Goal: Check status: Check status

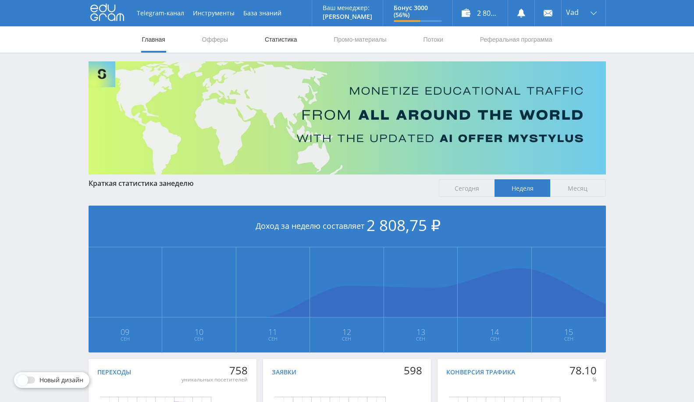
click at [294, 40] on link "Статистика" at bounding box center [281, 39] width 34 height 26
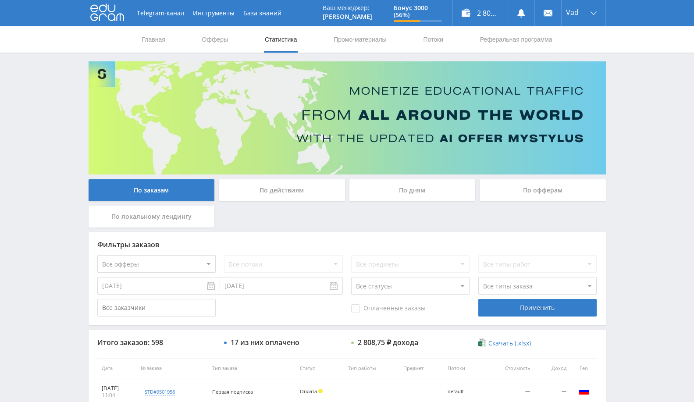
click at [413, 187] on div "По дням" at bounding box center [412, 190] width 126 height 22
click at [0, 0] on input "По дням" at bounding box center [0, 0] width 0 height 0
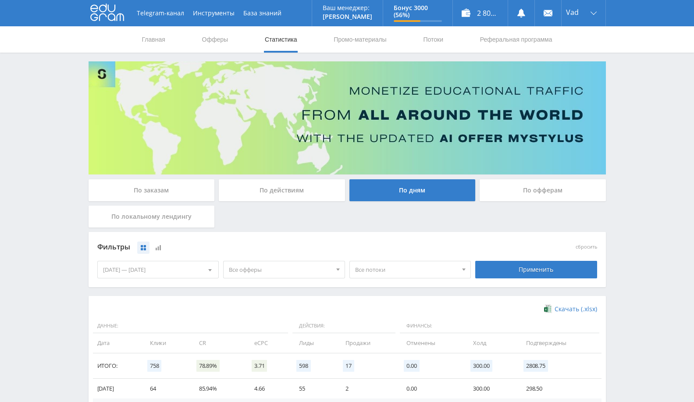
click at [536, 187] on div "По офферам" at bounding box center [543, 190] width 126 height 22
click at [0, 0] on input "По офферам" at bounding box center [0, 0] width 0 height 0
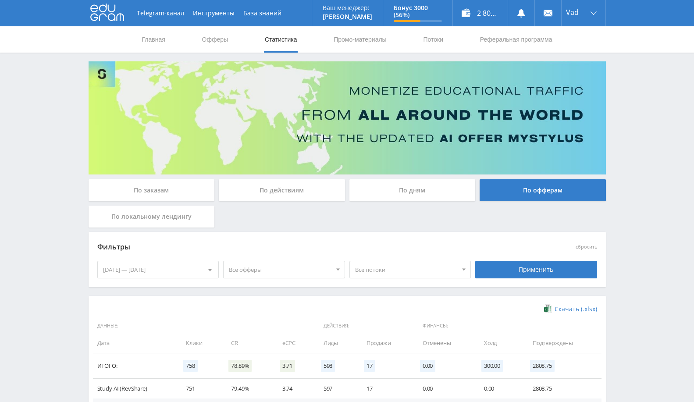
scroll to position [93, 0]
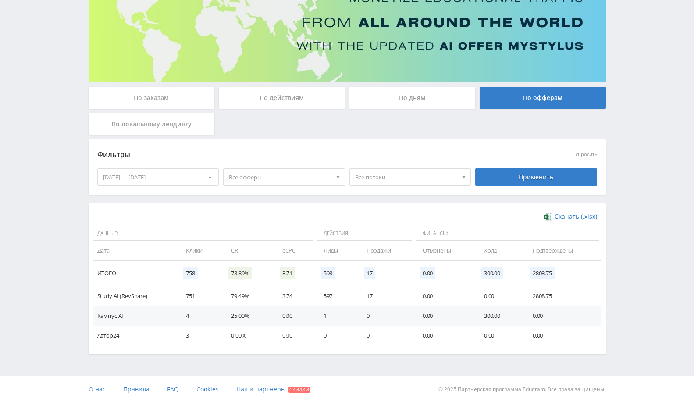
click at [133, 298] on td "Study AI (RevShare)" at bounding box center [135, 296] width 85 height 20
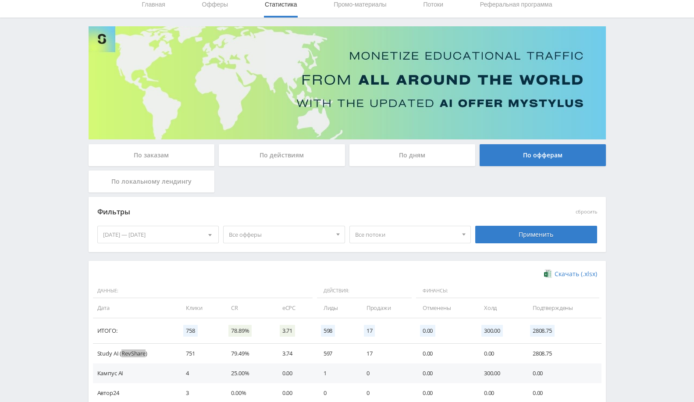
scroll to position [0, 0]
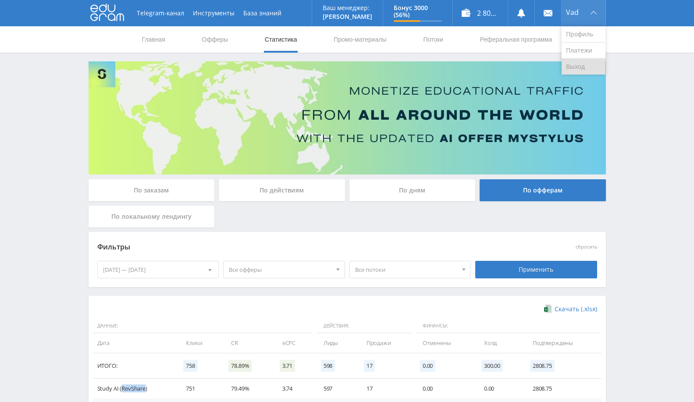
click at [569, 71] on link "Выход" at bounding box center [584, 67] width 44 height 16
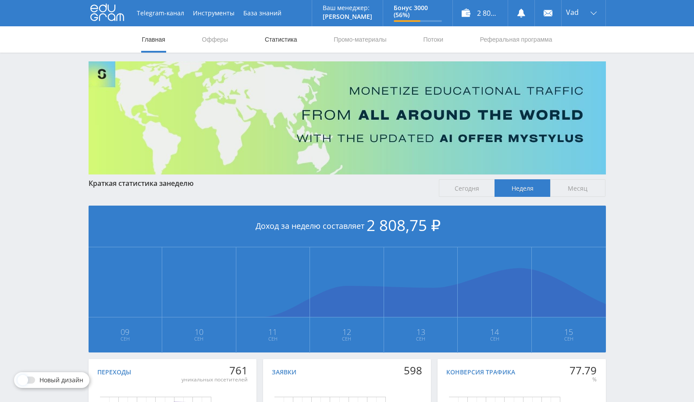
click at [276, 41] on link "Статистика" at bounding box center [281, 39] width 34 height 26
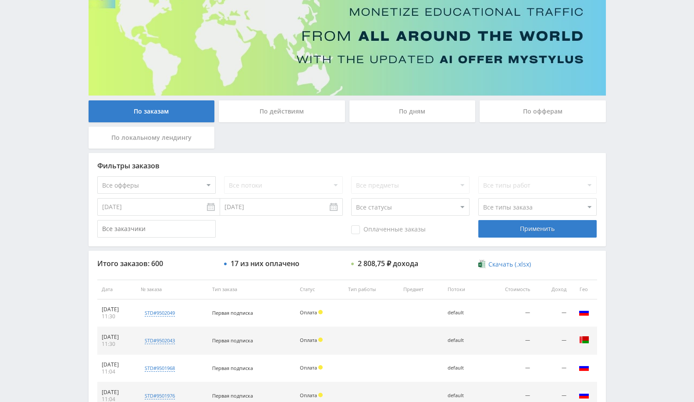
scroll to position [146, 0]
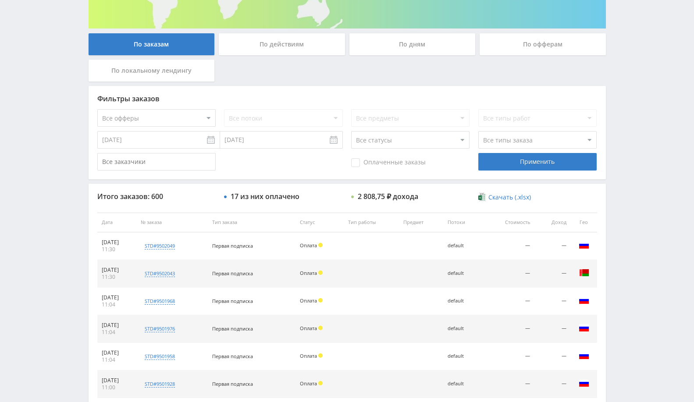
click at [442, 38] on div "По дням" at bounding box center [412, 44] width 126 height 22
click at [0, 0] on input "По дням" at bounding box center [0, 0] width 0 height 0
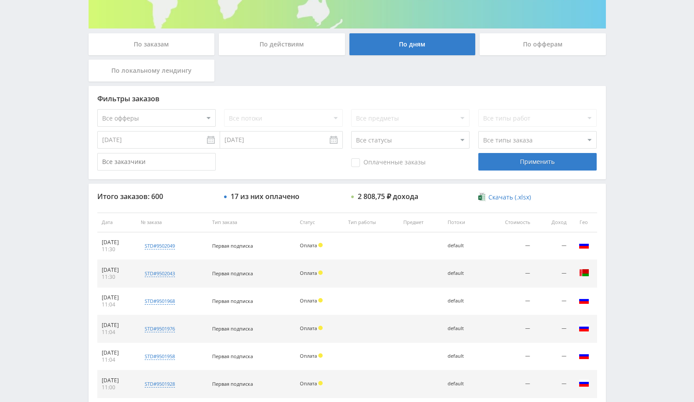
scroll to position [0, 0]
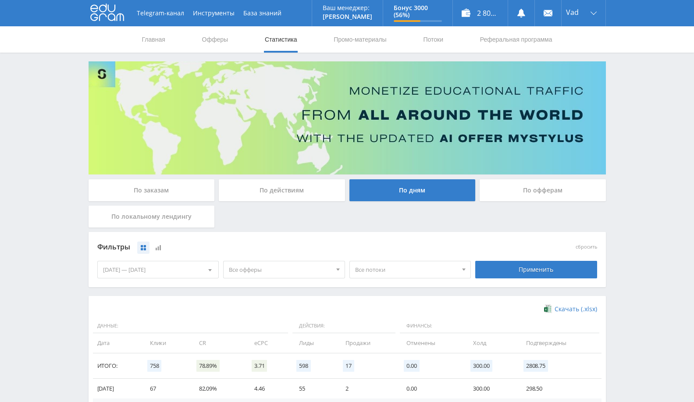
click at [552, 192] on div "По офферам" at bounding box center [543, 190] width 126 height 22
click at [0, 0] on input "По офферам" at bounding box center [0, 0] width 0 height 0
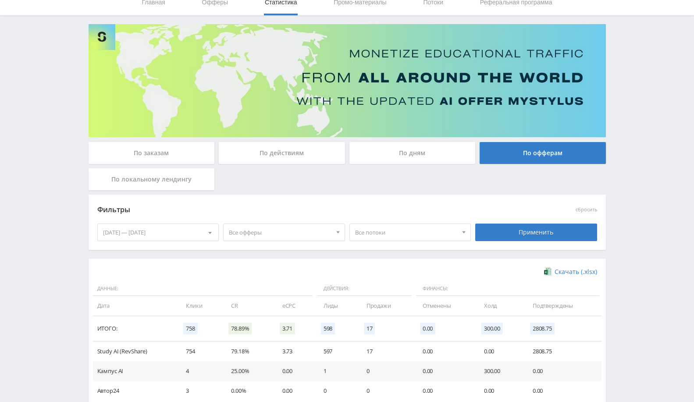
scroll to position [93, 0]
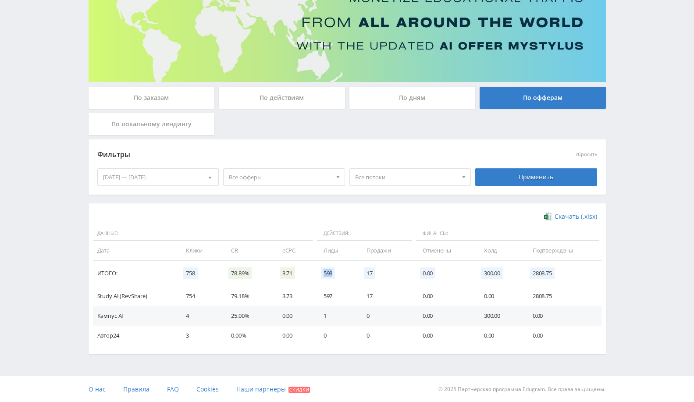
drag, startPoint x: 320, startPoint y: 272, endPoint x: 357, endPoint y: 270, distance: 37.4
click at [357, 270] on tr "Итого: 758 78.89% 3.71 598 17 0.00 300.00 2808.75" at bounding box center [347, 273] width 509 height 25
drag, startPoint x: 233, startPoint y: 276, endPoint x: 265, endPoint y: 276, distance: 32.4
click at [265, 276] on td "78.89%" at bounding box center [247, 273] width 51 height 25
drag, startPoint x: 227, startPoint y: 293, endPoint x: 270, endPoint y: 296, distance: 42.6
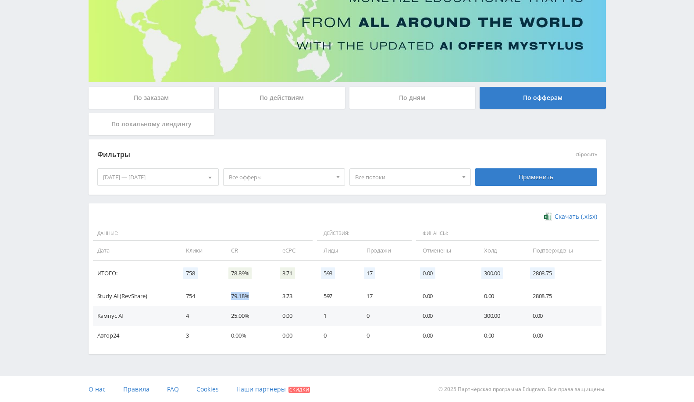
click at [270, 296] on td "79.18%" at bounding box center [247, 296] width 51 height 20
drag, startPoint x: 323, startPoint y: 320, endPoint x: 545, endPoint y: 311, distance: 221.6
click at [545, 311] on tr "Кампус AI 4 25.00% 0.00 1 0 0.00 300.00 0.00" at bounding box center [347, 316] width 509 height 20
click at [337, 314] on td "1" at bounding box center [336, 316] width 43 height 20
click at [160, 172] on div "[DATE] — [DATE]" at bounding box center [158, 177] width 121 height 17
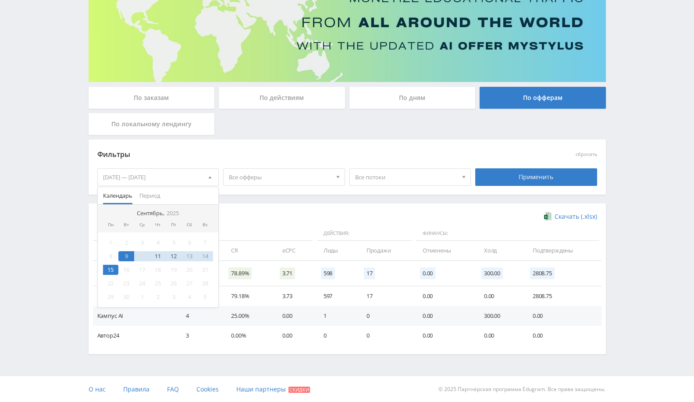
drag, startPoint x: 307, startPoint y: 218, endPoint x: 371, endPoint y: 232, distance: 65.1
click at [307, 218] on div "Скачать (.xlsx)" at bounding box center [347, 216] width 500 height 9
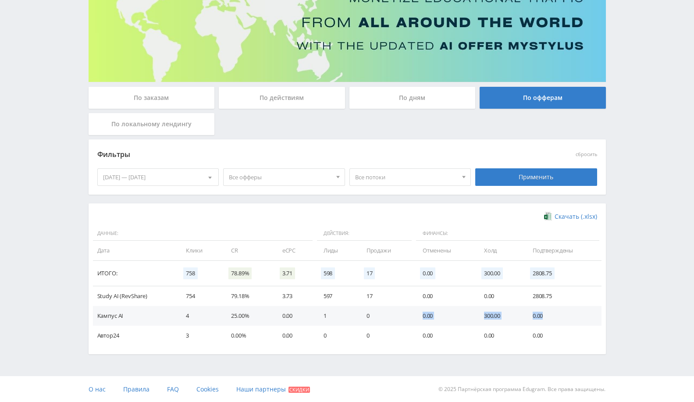
drag, startPoint x: 408, startPoint y: 319, endPoint x: 554, endPoint y: 310, distance: 145.9
click at [554, 310] on tr "Кампус AI 4 25.00% 0.00 1 0 0.00 300.00 0.00" at bounding box center [347, 316] width 509 height 20
drag, startPoint x: 179, startPoint y: 316, endPoint x: 543, endPoint y: 318, distance: 364.4
click at [543, 318] on tr "Кампус AI 4 25.00% 0.00 1 0 0.00 300.00 0.00" at bounding box center [347, 316] width 509 height 20
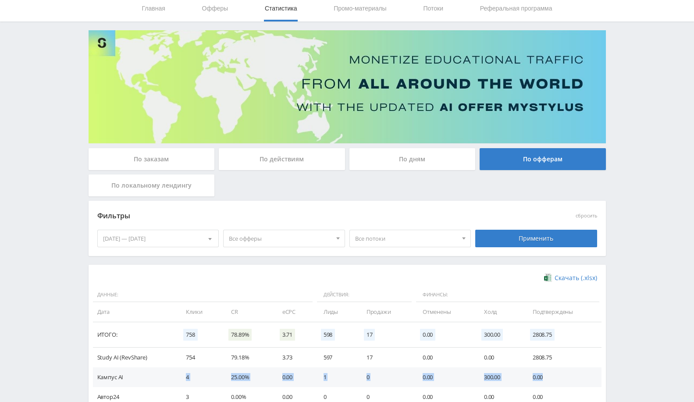
scroll to position [0, 0]
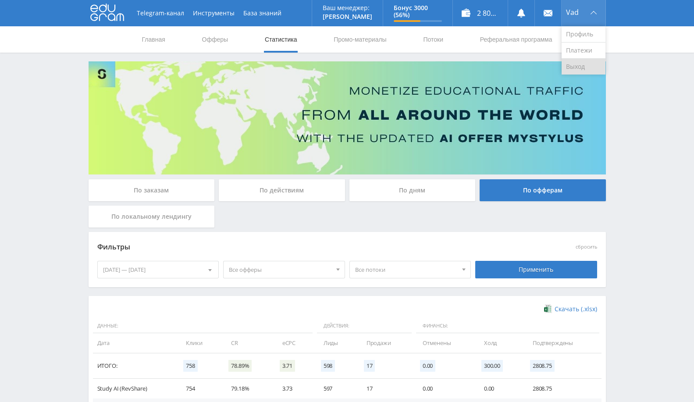
click at [576, 65] on link "Выход" at bounding box center [584, 67] width 44 height 16
